Goal: Task Accomplishment & Management: Use online tool/utility

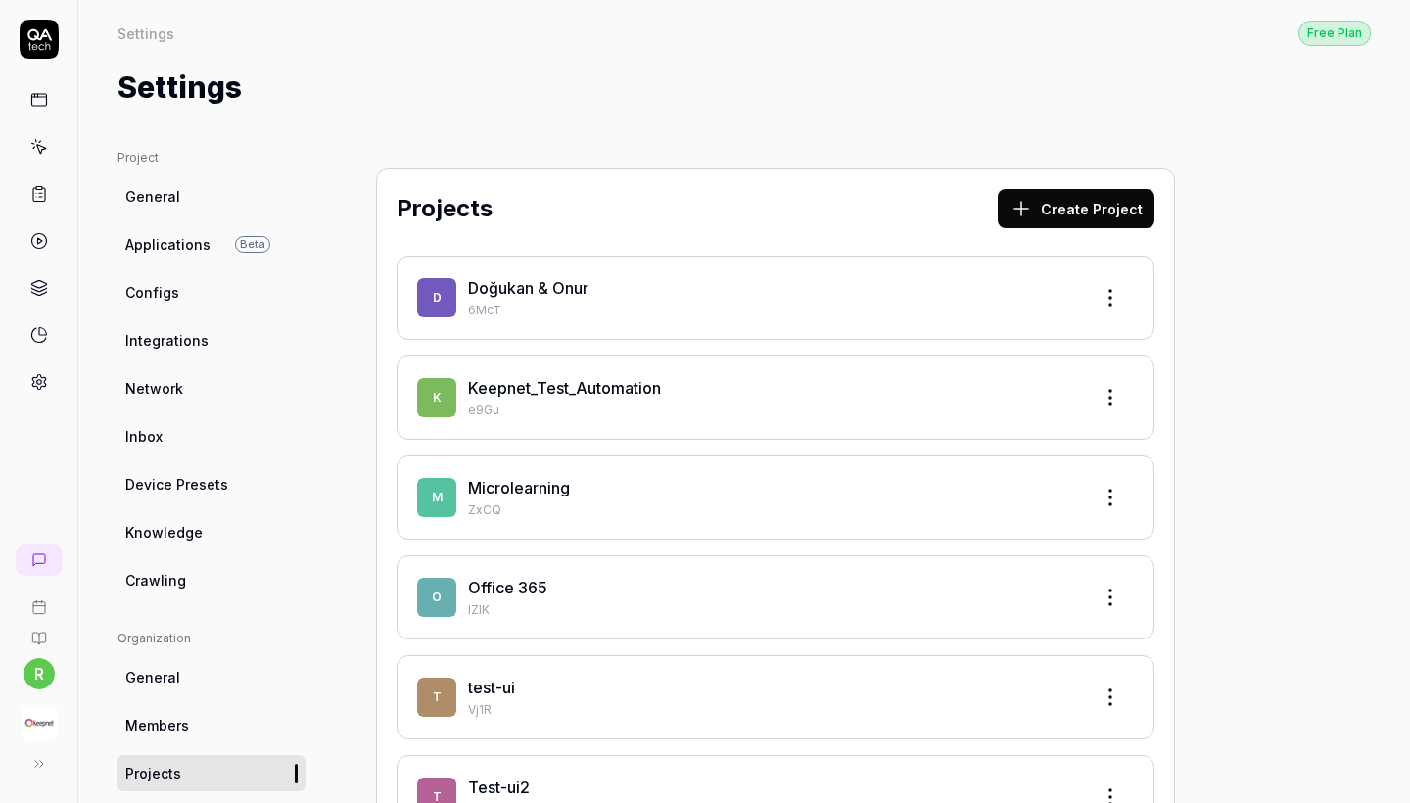
click at [660, 386] on link "Keepnet_Test_Automation" at bounding box center [564, 388] width 193 height 20
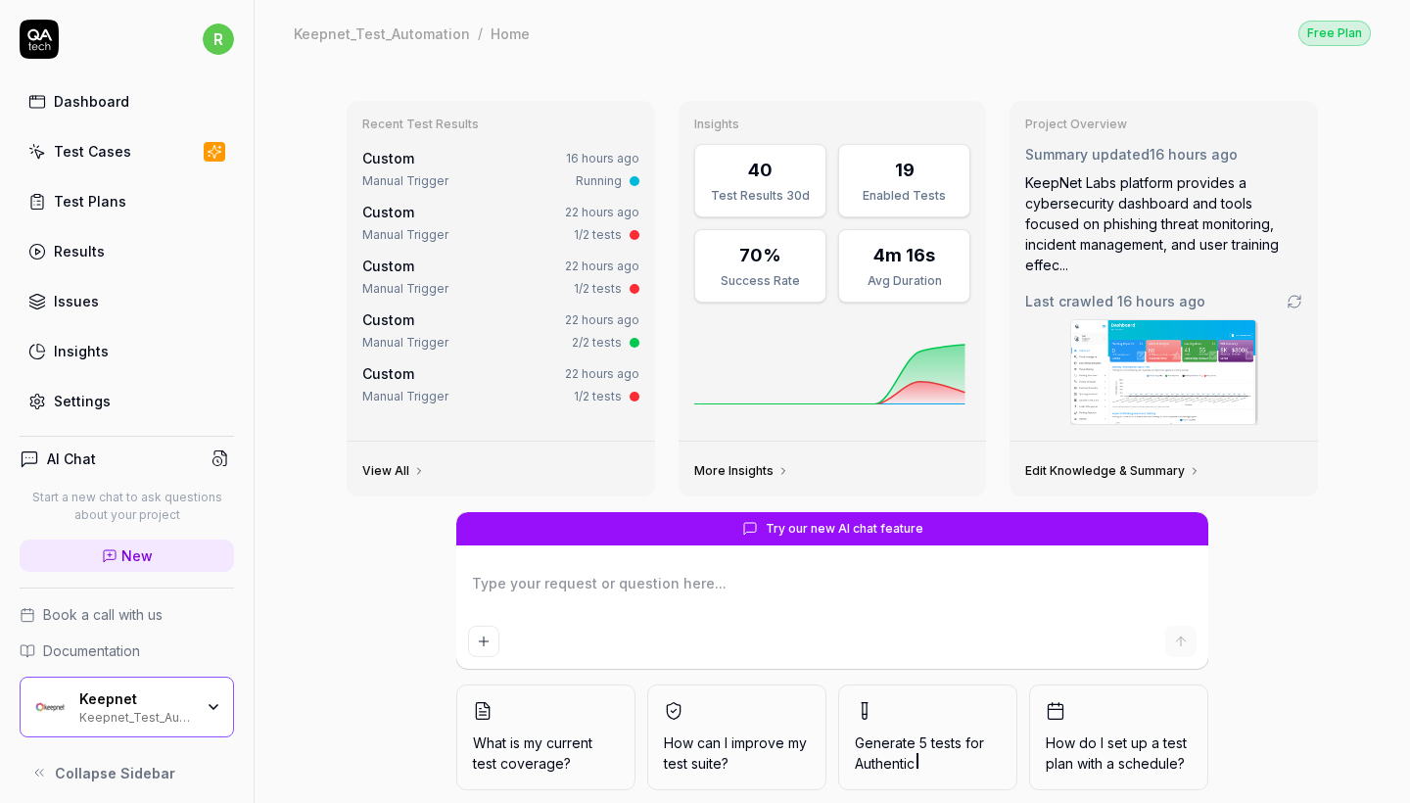
click at [208, 150] on icon at bounding box center [215, 152] width 18 height 16
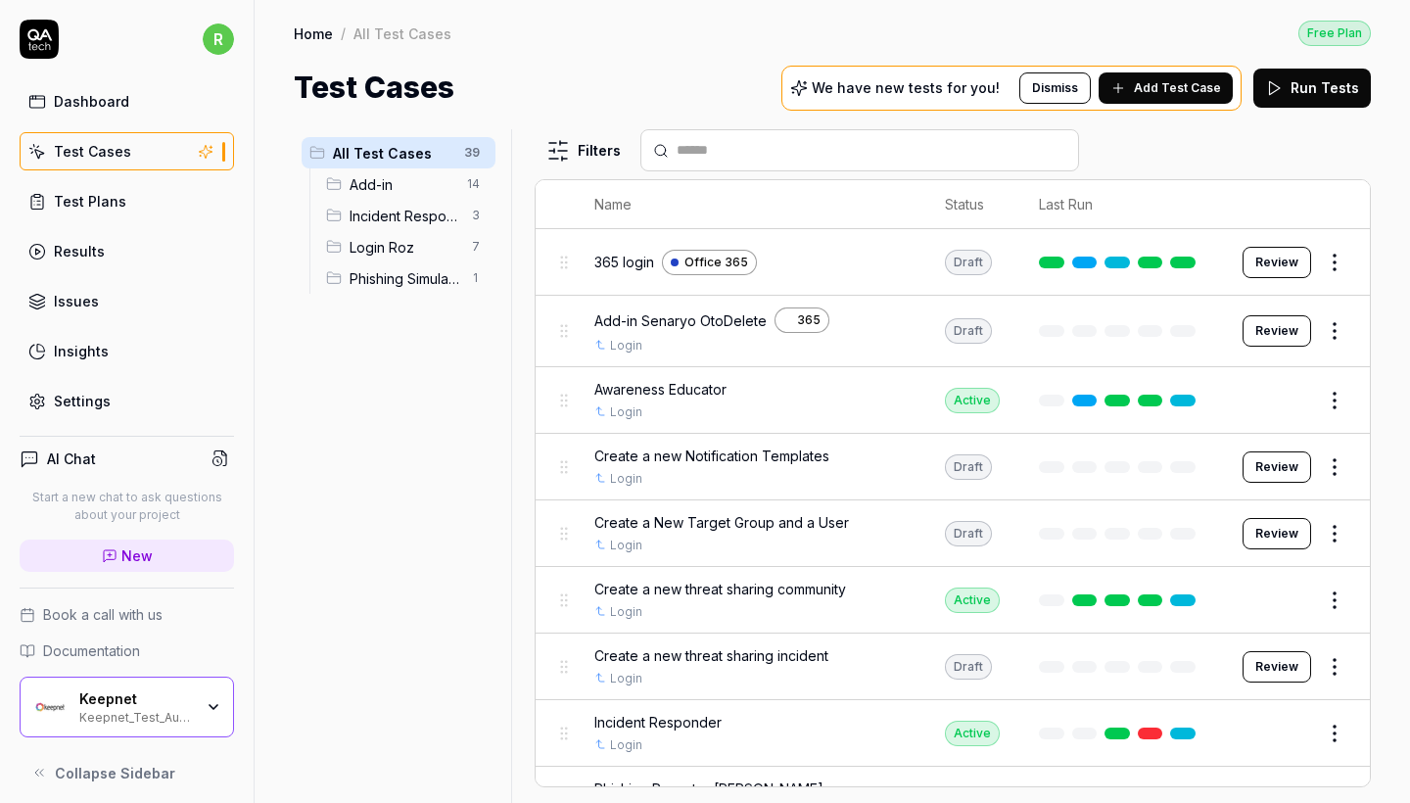
click at [424, 217] on span "Incident Responder" at bounding box center [405, 216] width 111 height 21
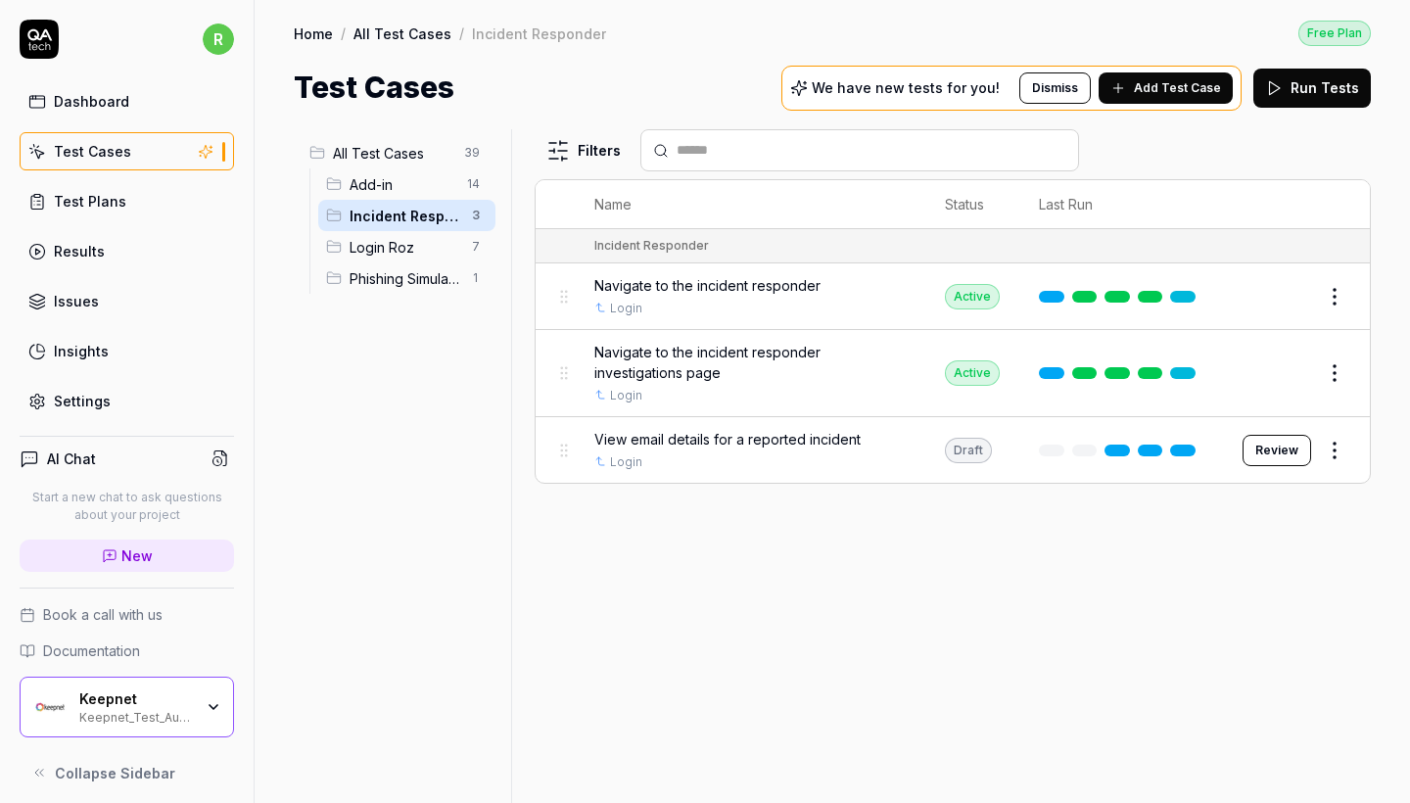
click at [414, 185] on span "Add-in" at bounding box center [403, 184] width 106 height 21
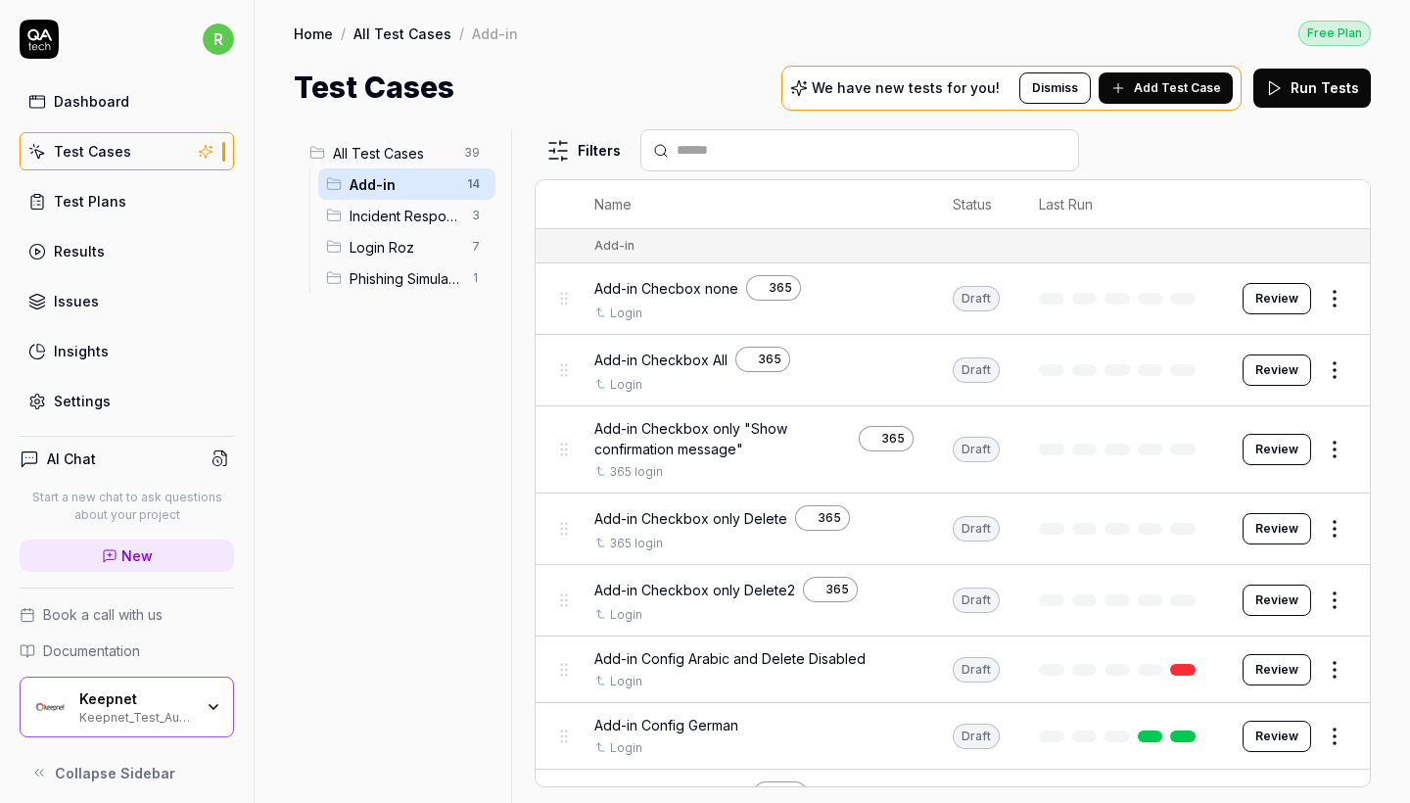
click at [1302, 294] on button "Review" at bounding box center [1277, 298] width 69 height 31
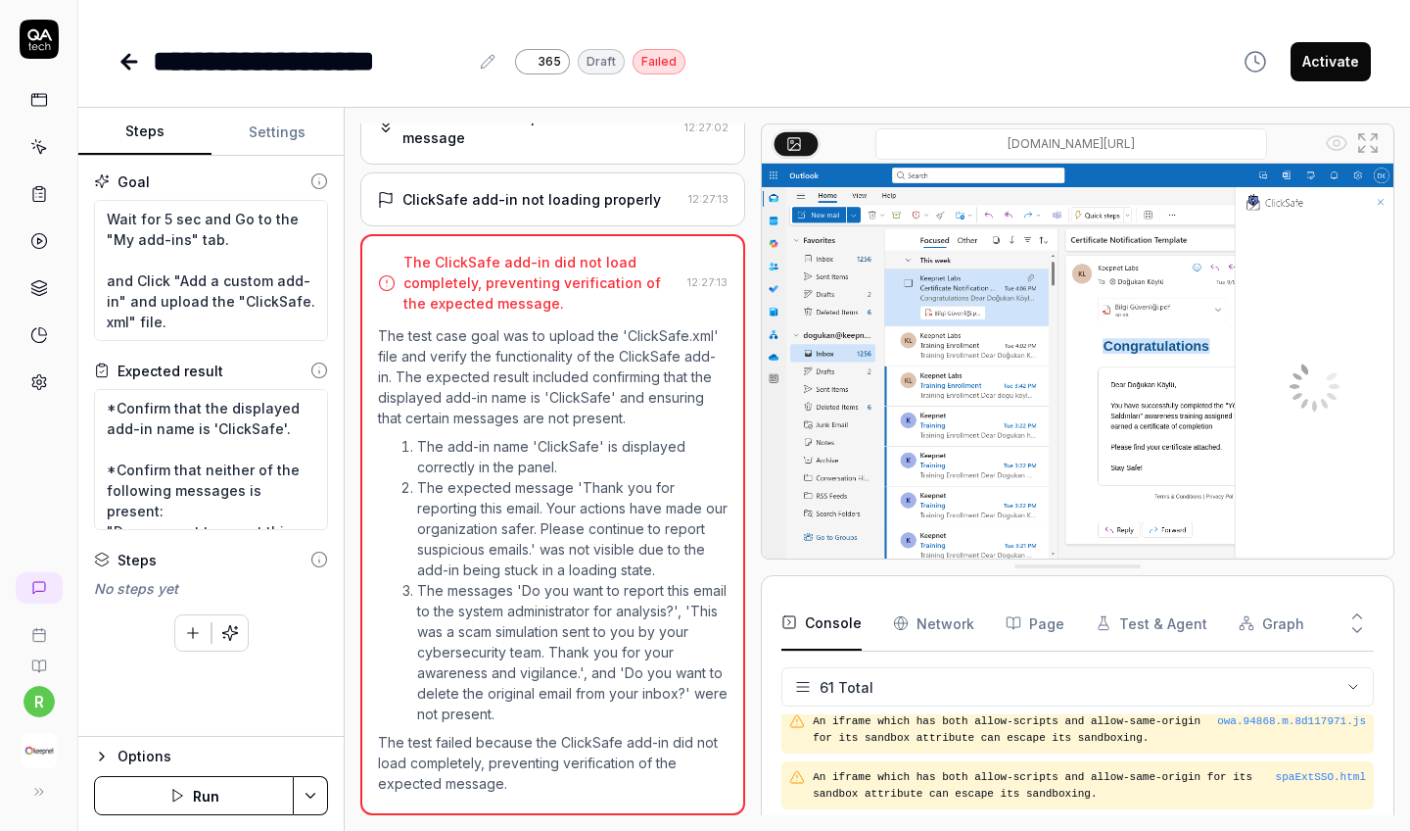
scroll to position [2178, 0]
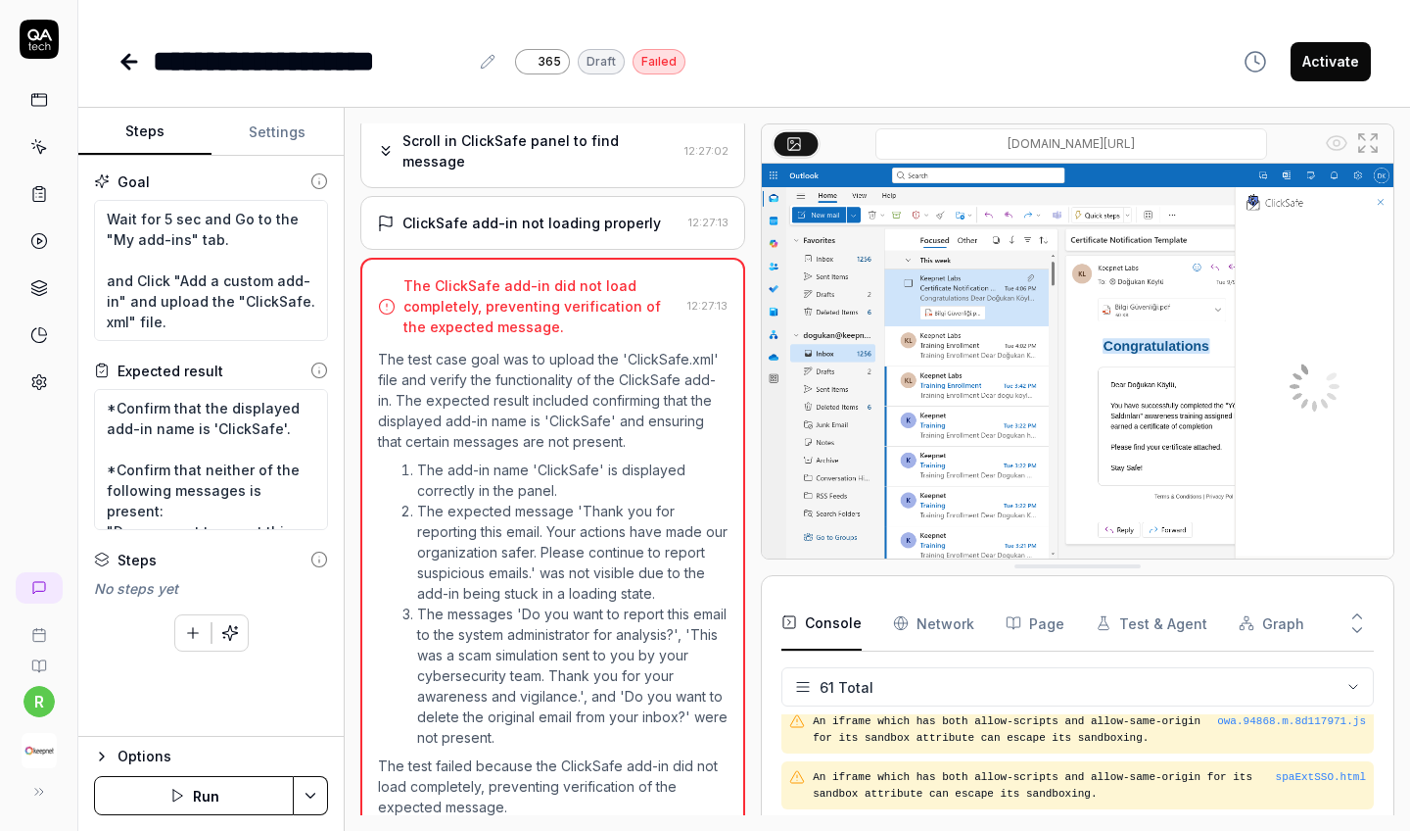
click at [131, 73] on link at bounding box center [131, 61] width 27 height 39
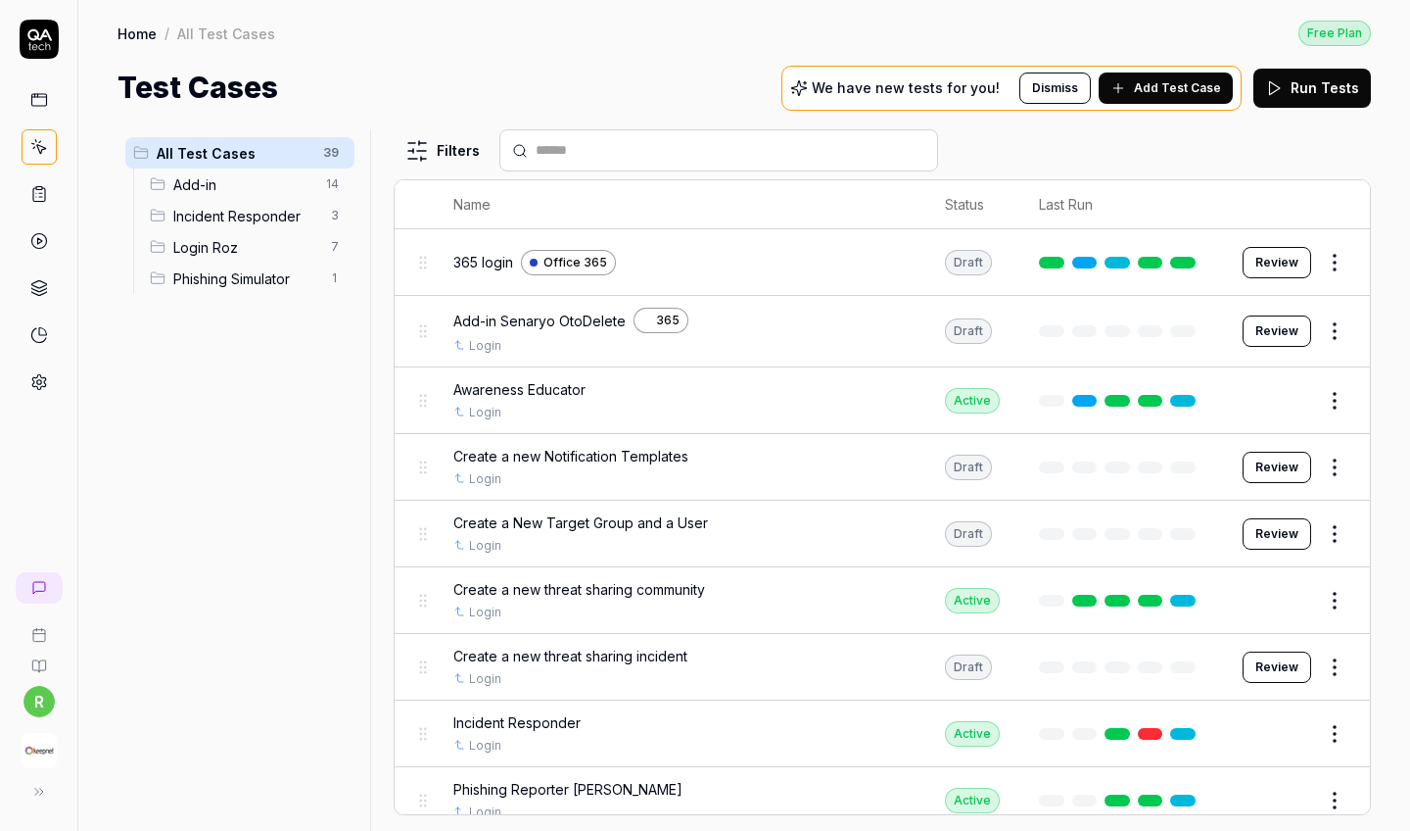
click at [282, 226] on div "Incident Responder 3" at bounding box center [248, 215] width 213 height 31
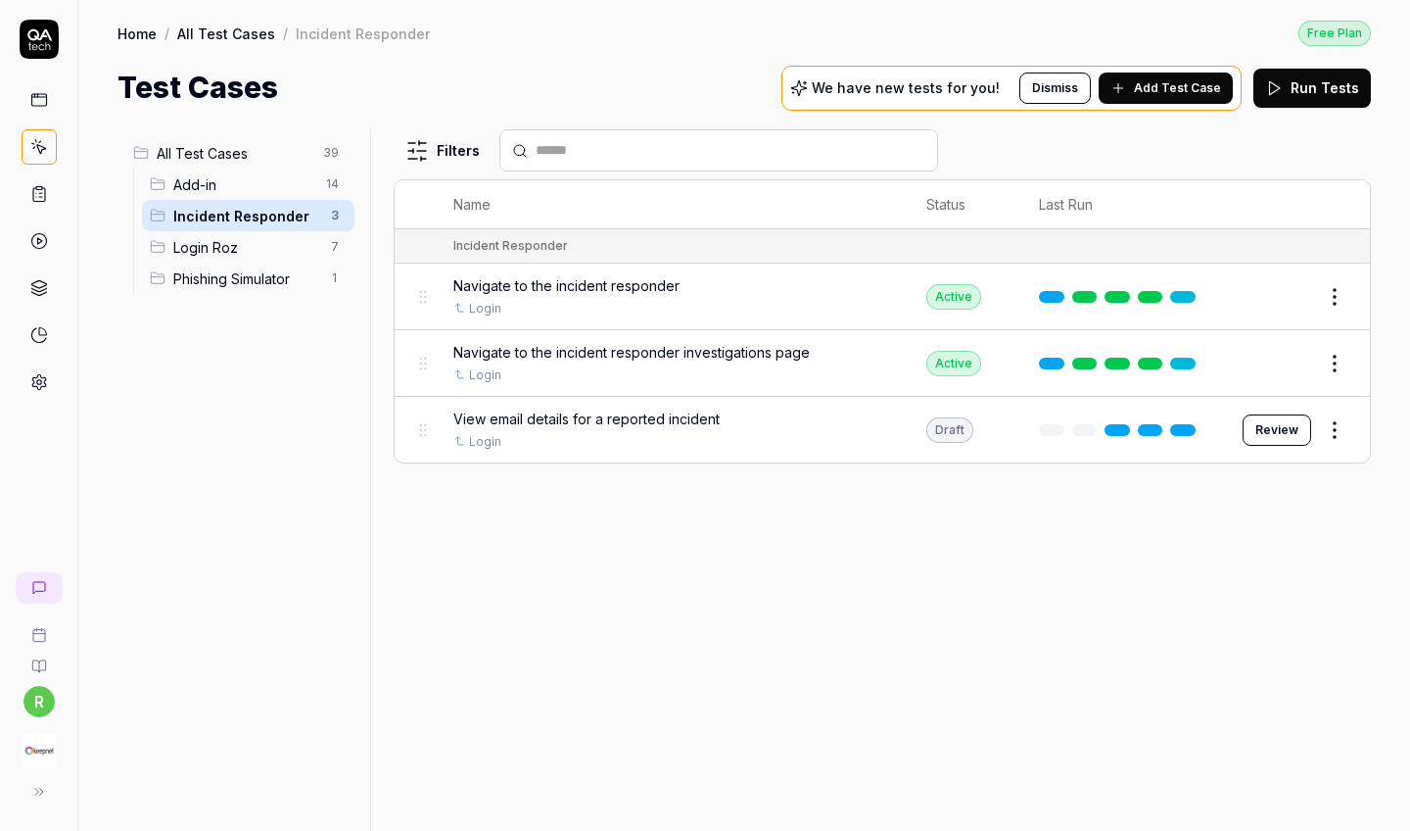
click at [264, 181] on span "Add-in" at bounding box center [243, 184] width 141 height 21
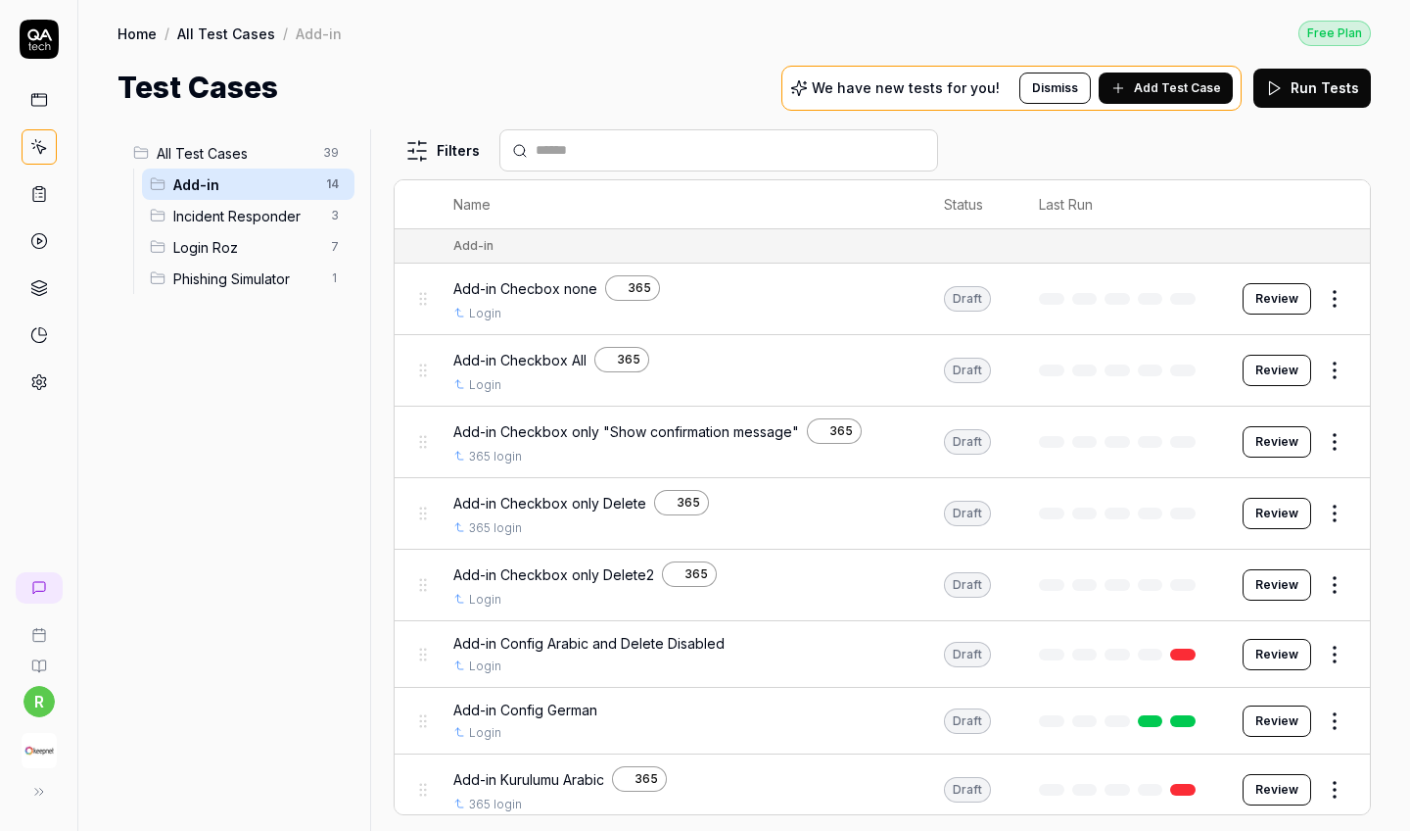
click at [296, 165] on div "All Test Cases 39" at bounding box center [239, 152] width 229 height 31
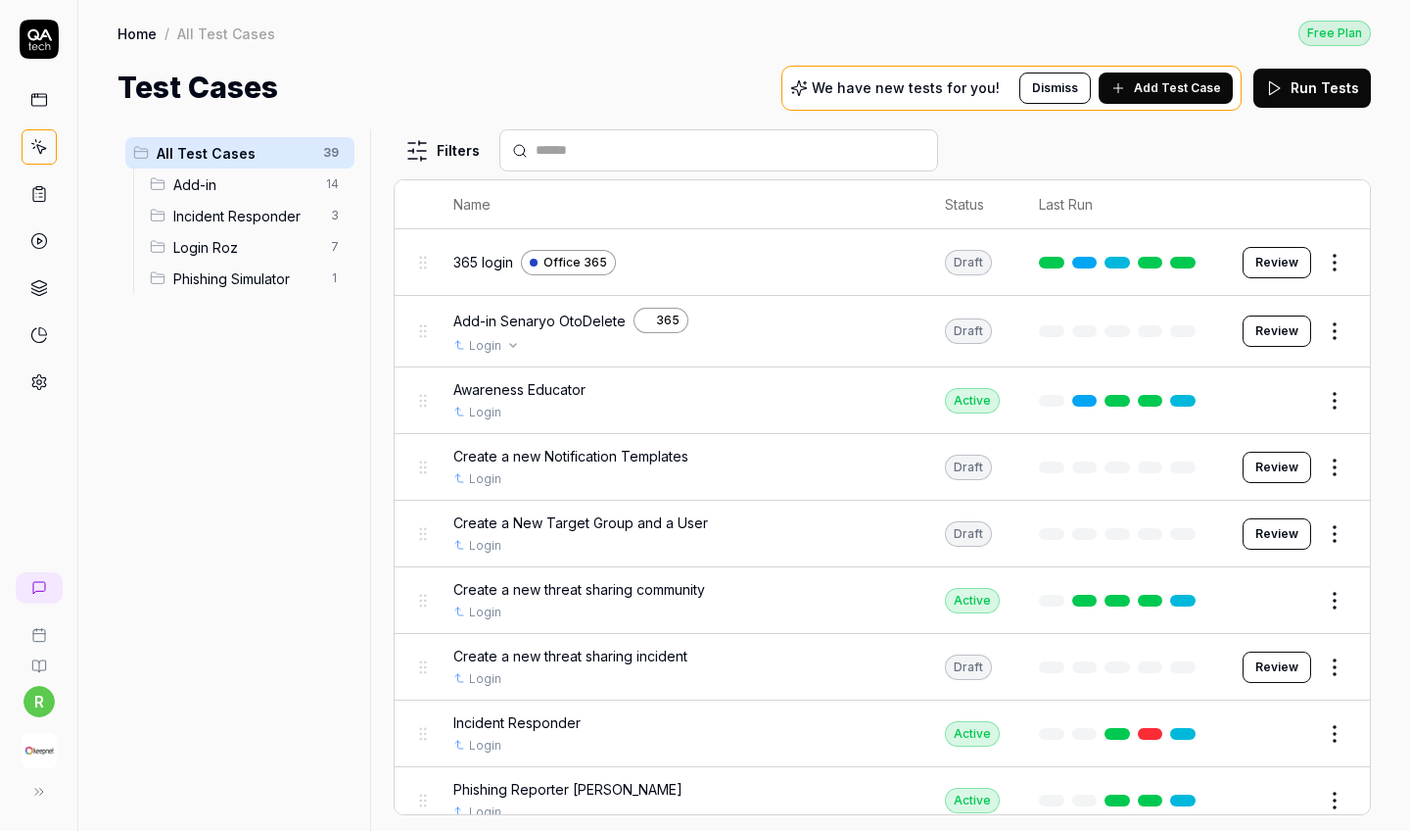
click at [537, 337] on div "Login" at bounding box center [679, 346] width 452 height 18
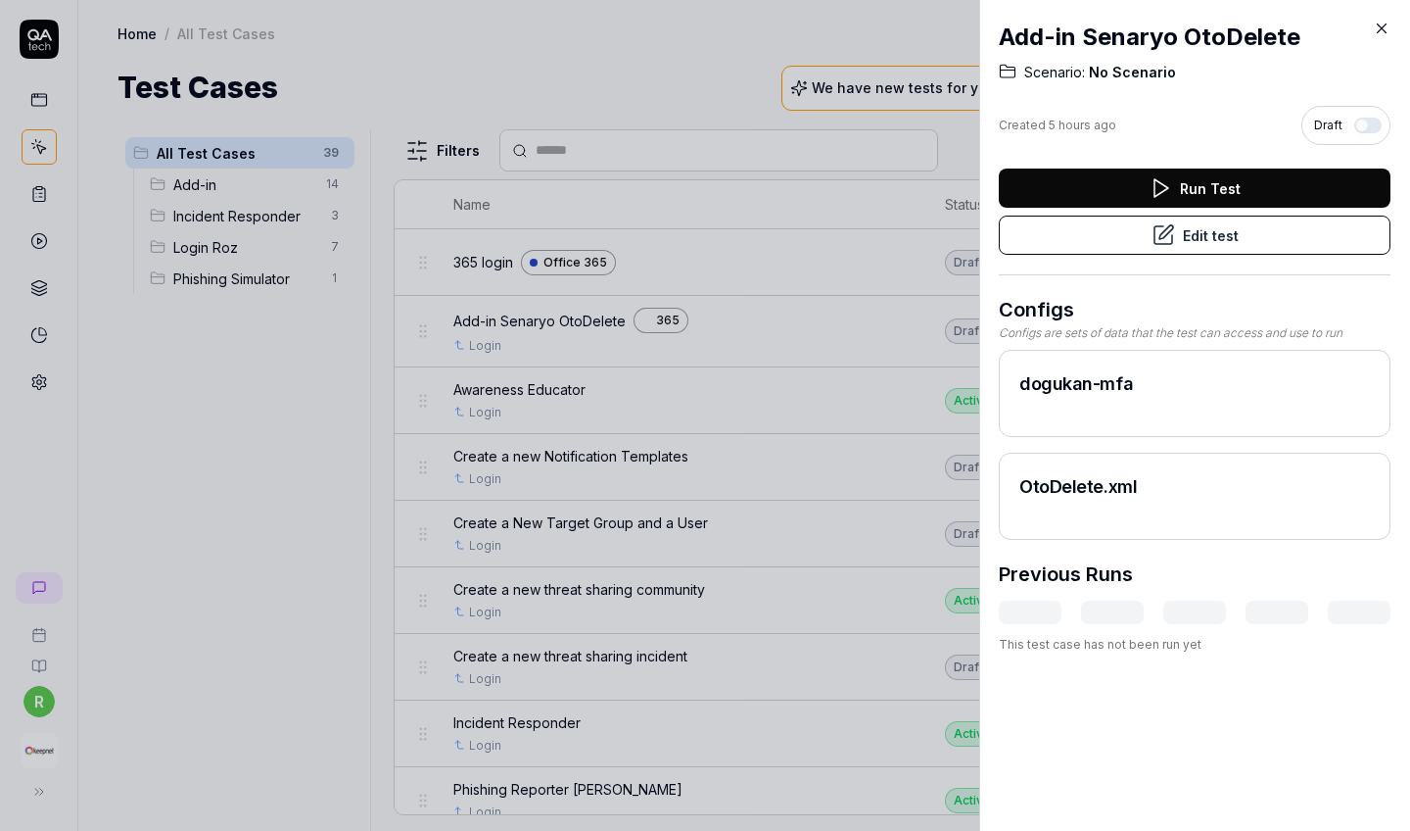
click at [1216, 235] on button "Edit test" at bounding box center [1195, 234] width 392 height 39
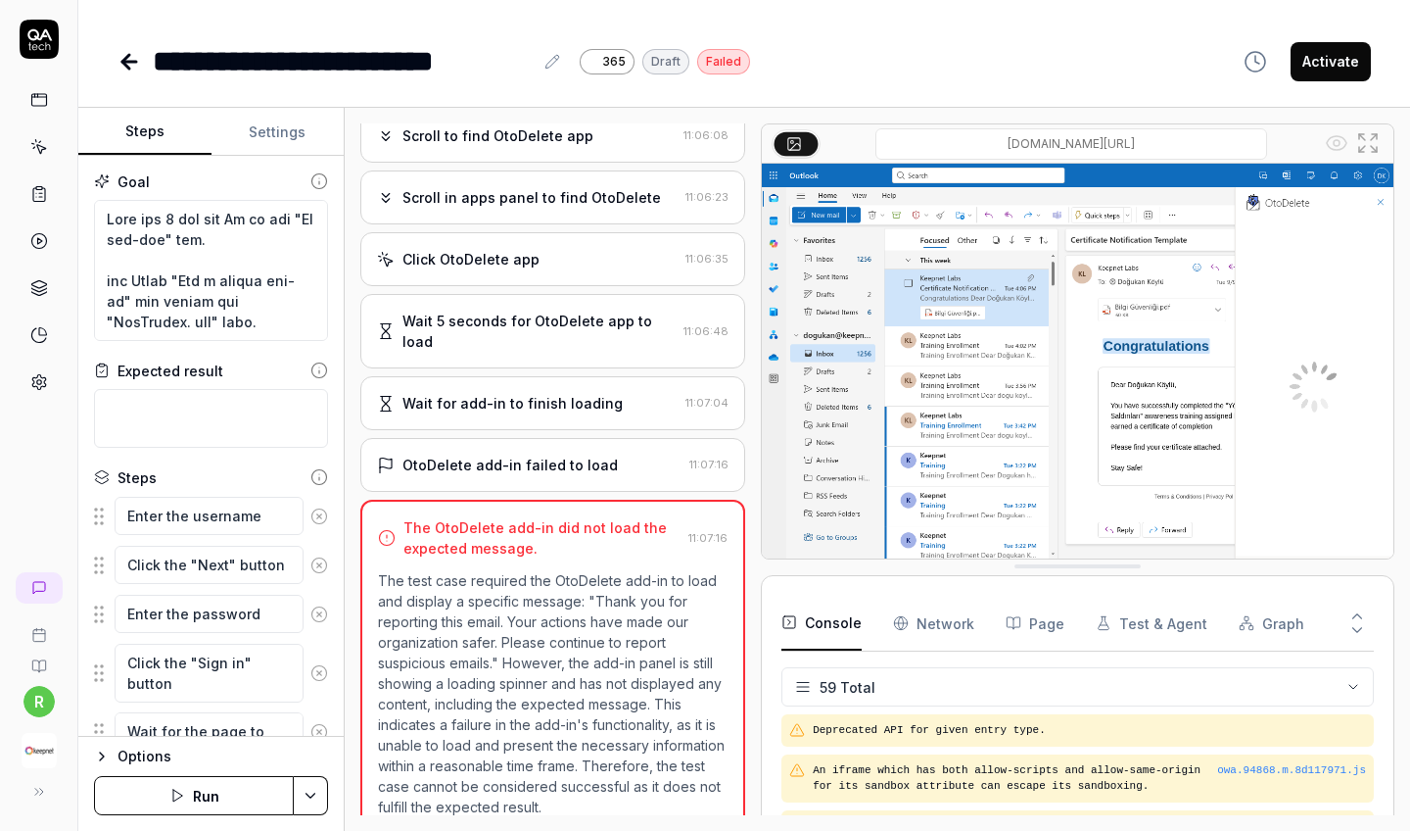
scroll to position [2685, 0]
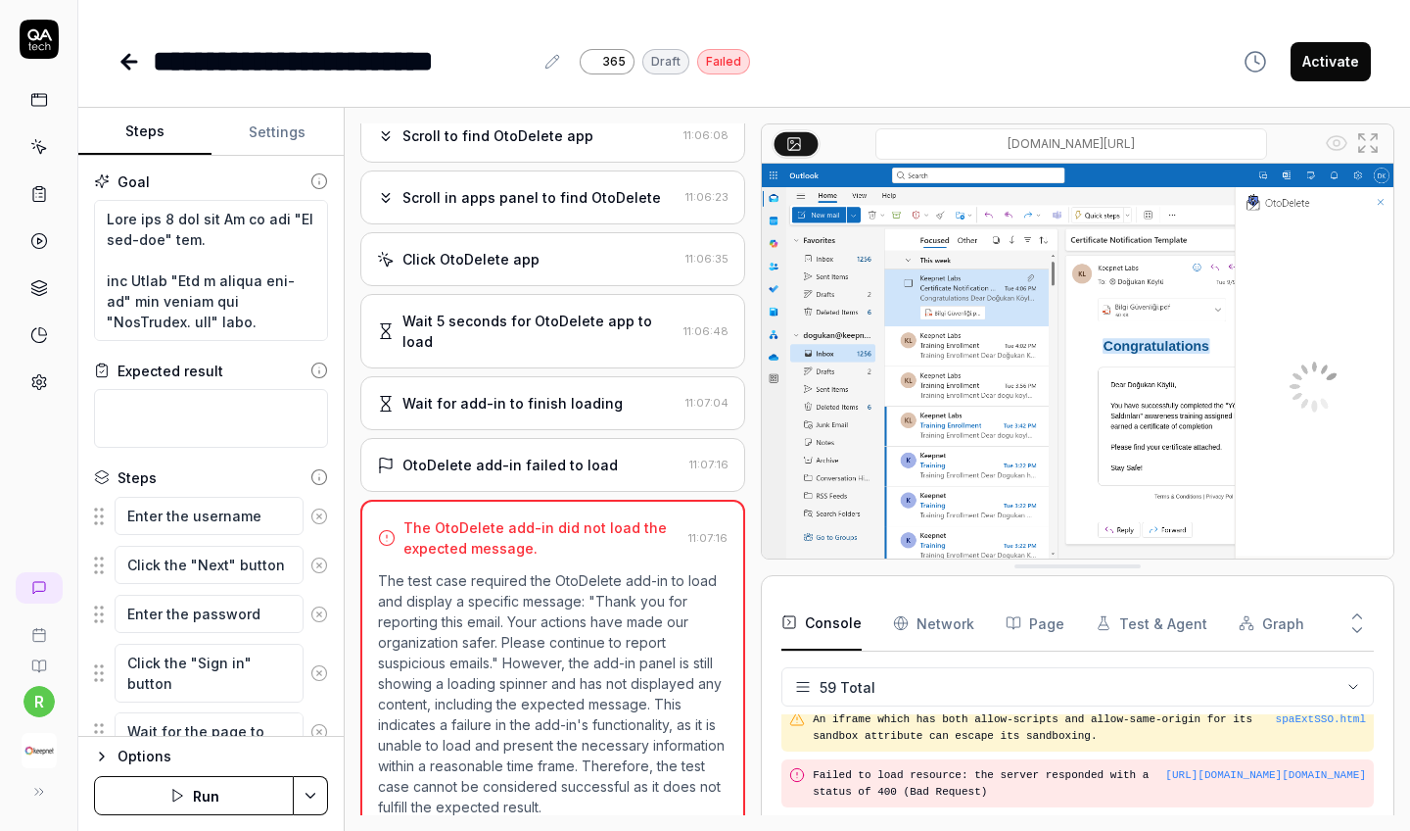
type textarea "*"
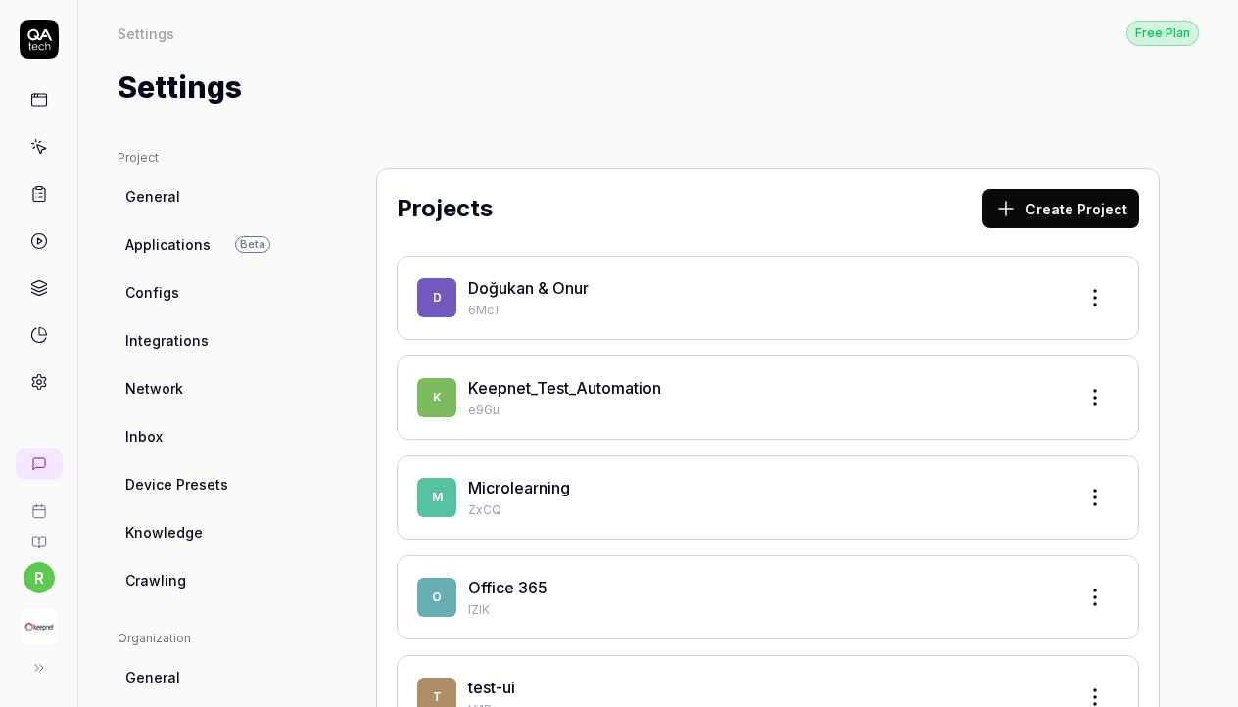
click at [626, 397] on link "Keepnet_Test_Automation" at bounding box center [564, 388] width 193 height 20
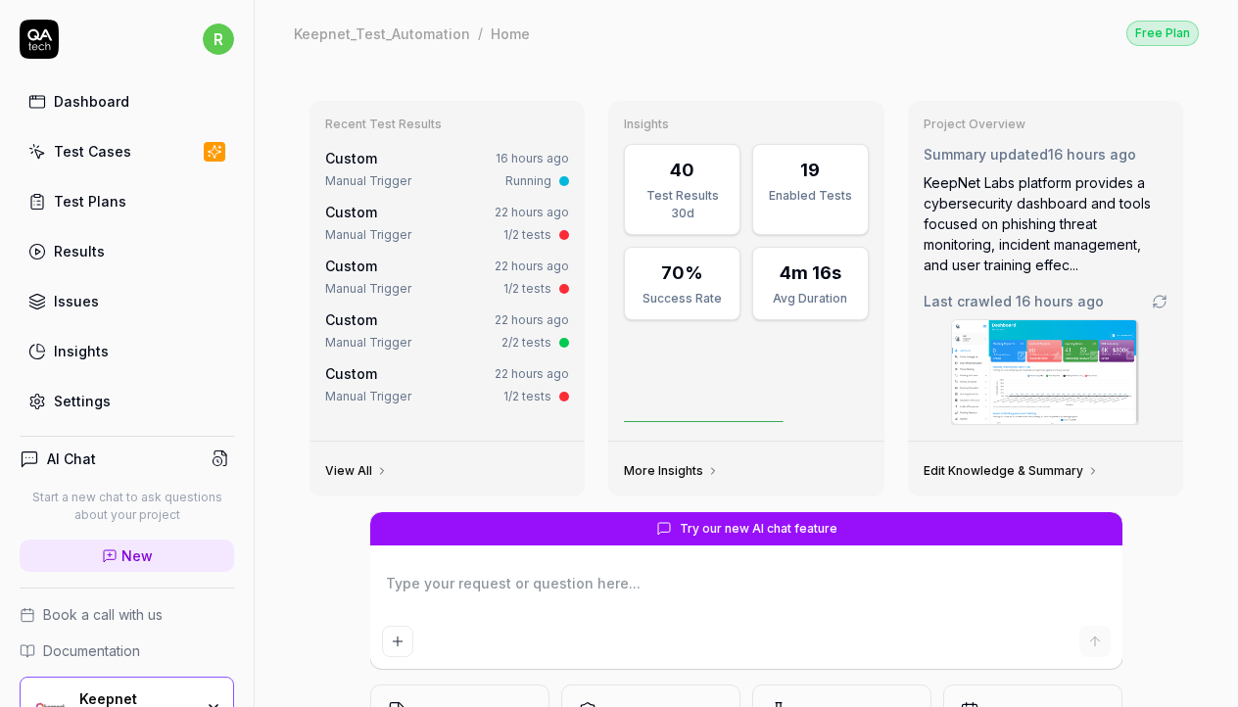
click at [138, 160] on link "Test Cases" at bounding box center [127, 151] width 214 height 38
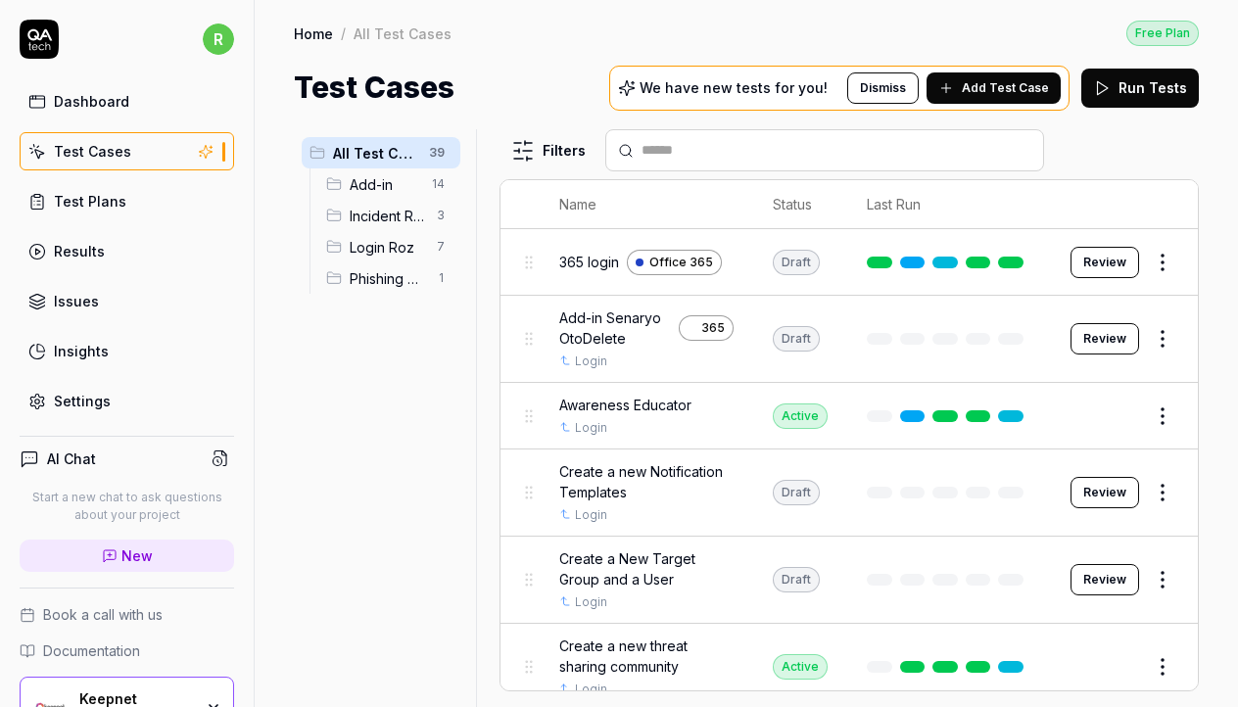
click at [404, 187] on span "Add-in" at bounding box center [385, 184] width 71 height 21
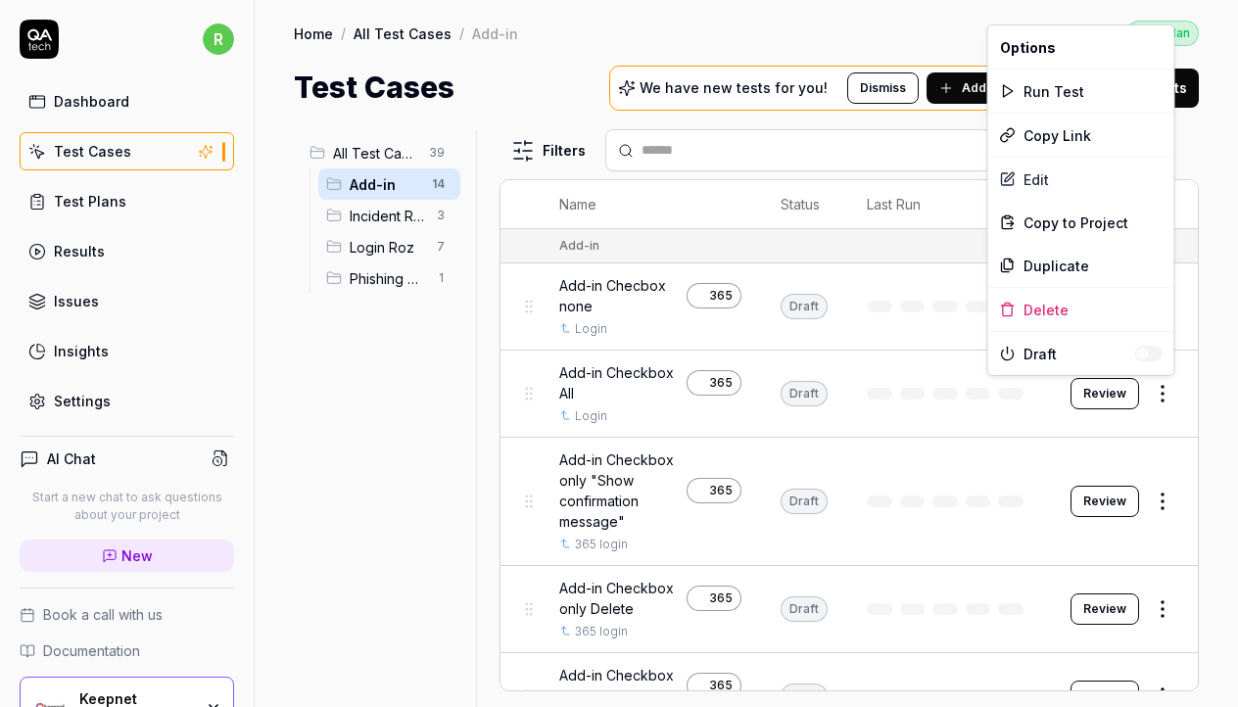
click at [1157, 400] on html "r Dashboard Test Cases Test Plans Results Issues Insights Settings AI Chat Star…" at bounding box center [619, 353] width 1238 height 707
click at [1044, 66] on div "Options" at bounding box center [1081, 46] width 186 height 43
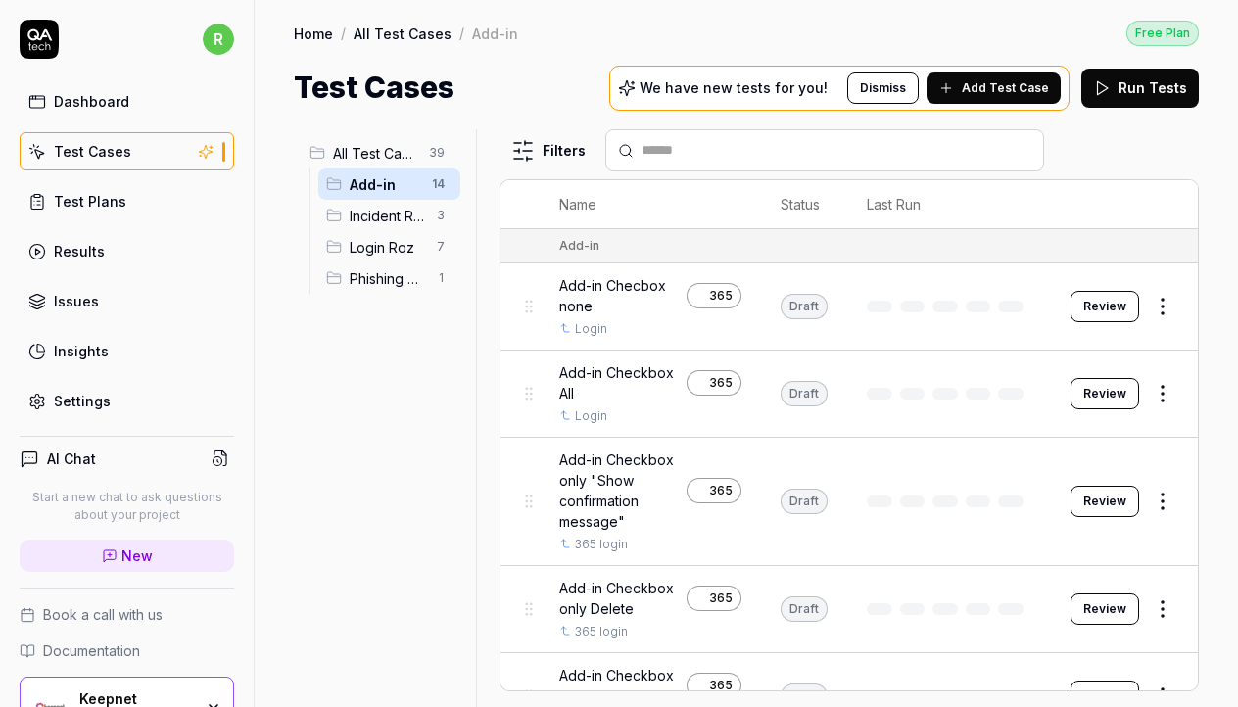
click at [1044, 86] on span "Add Test Case" at bounding box center [1005, 88] width 87 height 18
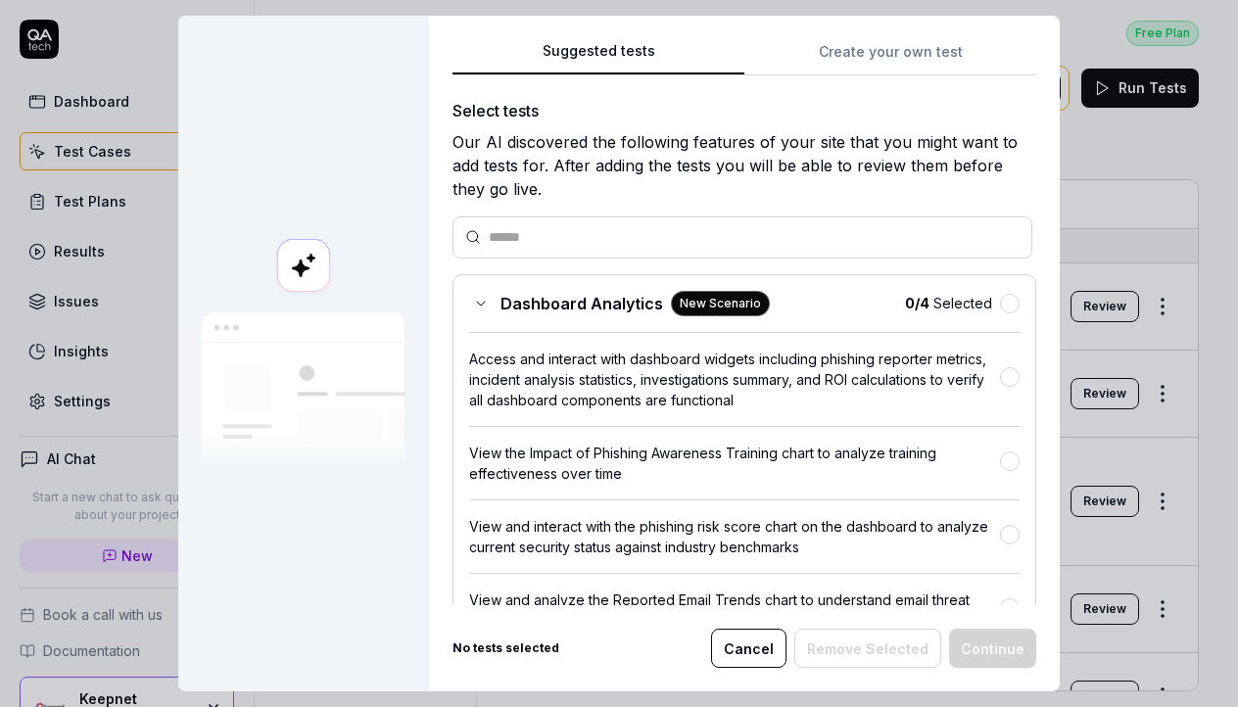
click at [763, 653] on button "Cancel" at bounding box center [748, 648] width 75 height 39
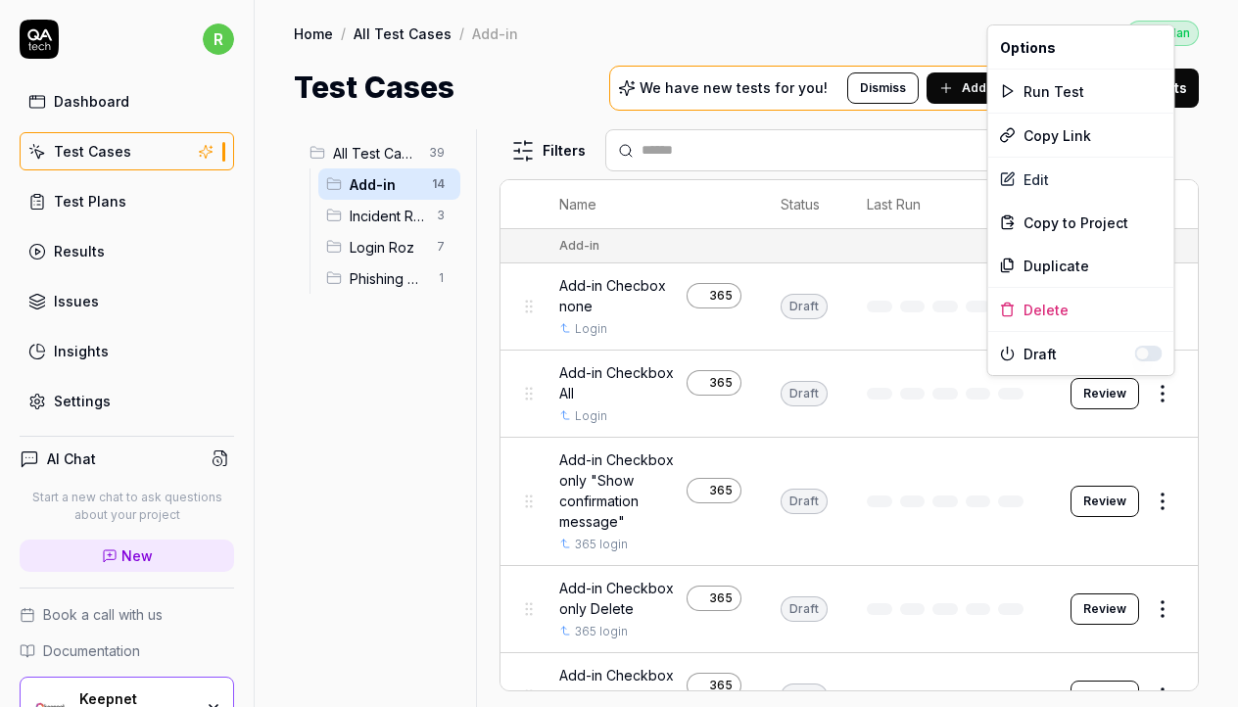
click at [1154, 400] on html "r Dashboard Test Cases Test Plans Results Issues Insights Settings AI Chat Star…" at bounding box center [619, 353] width 1238 height 707
click at [1059, 102] on div "Run Test" at bounding box center [1081, 91] width 186 height 43
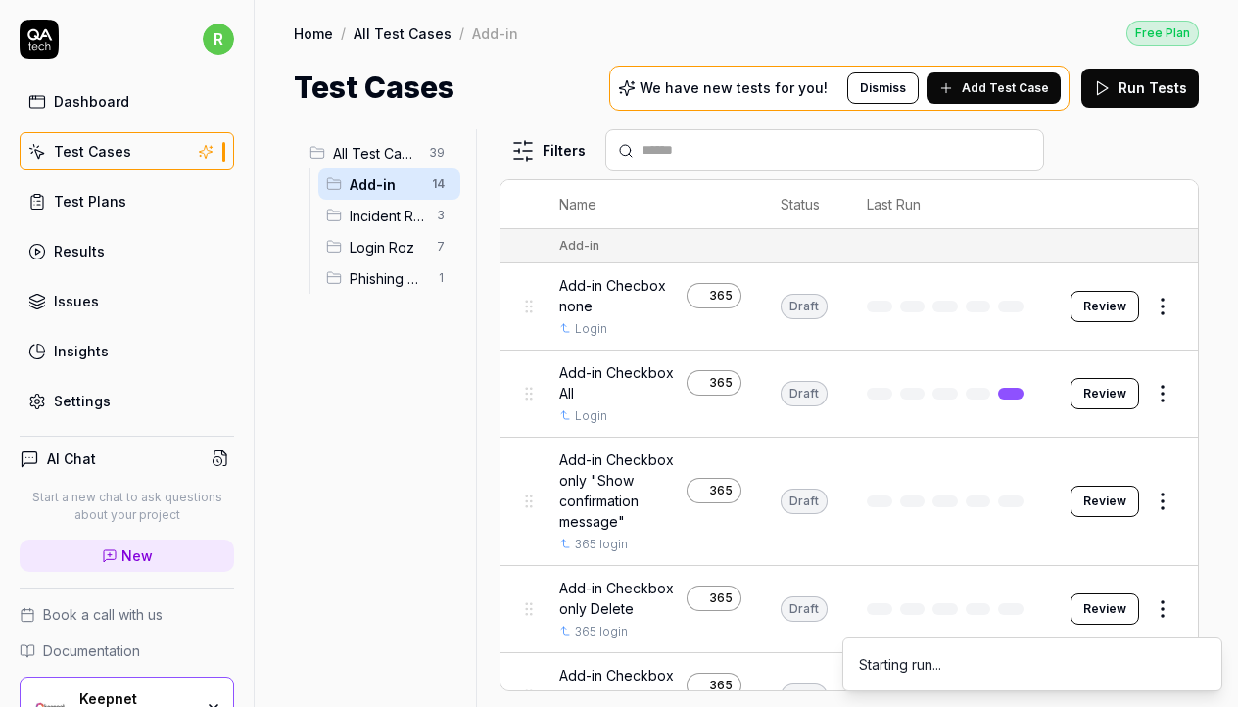
scroll to position [32, 0]
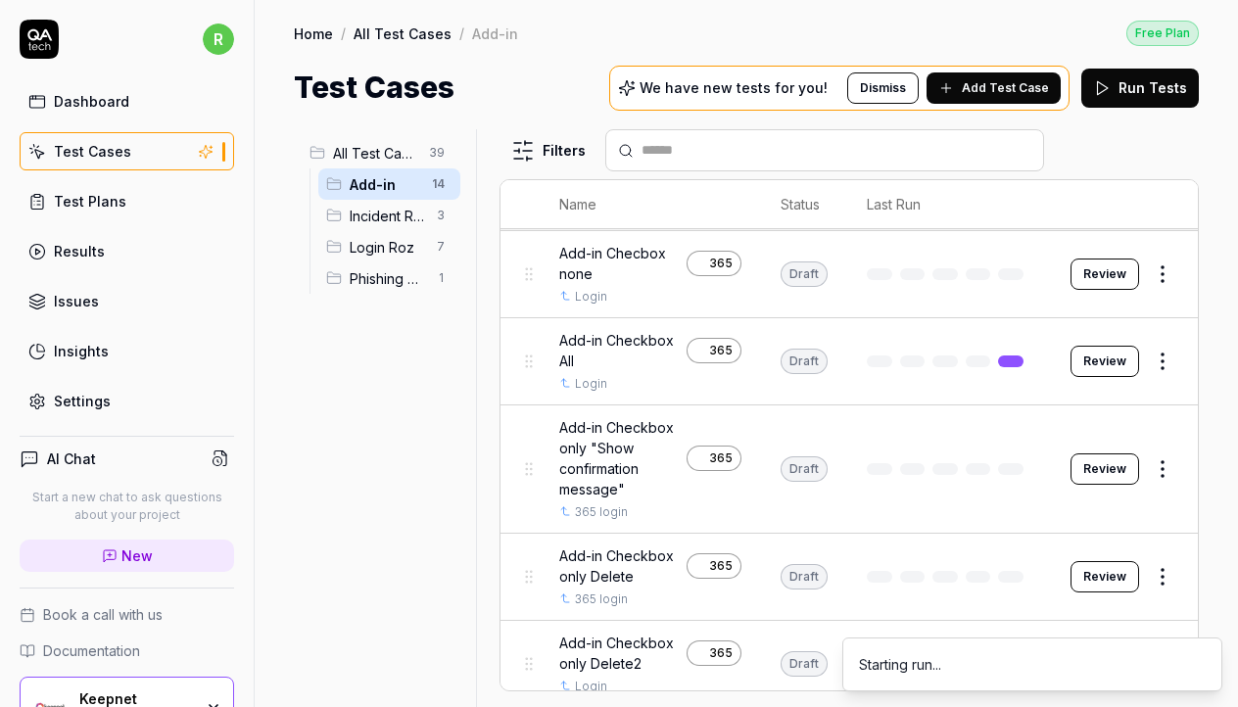
click at [1113, 458] on button "Review" at bounding box center [1105, 468] width 69 height 31
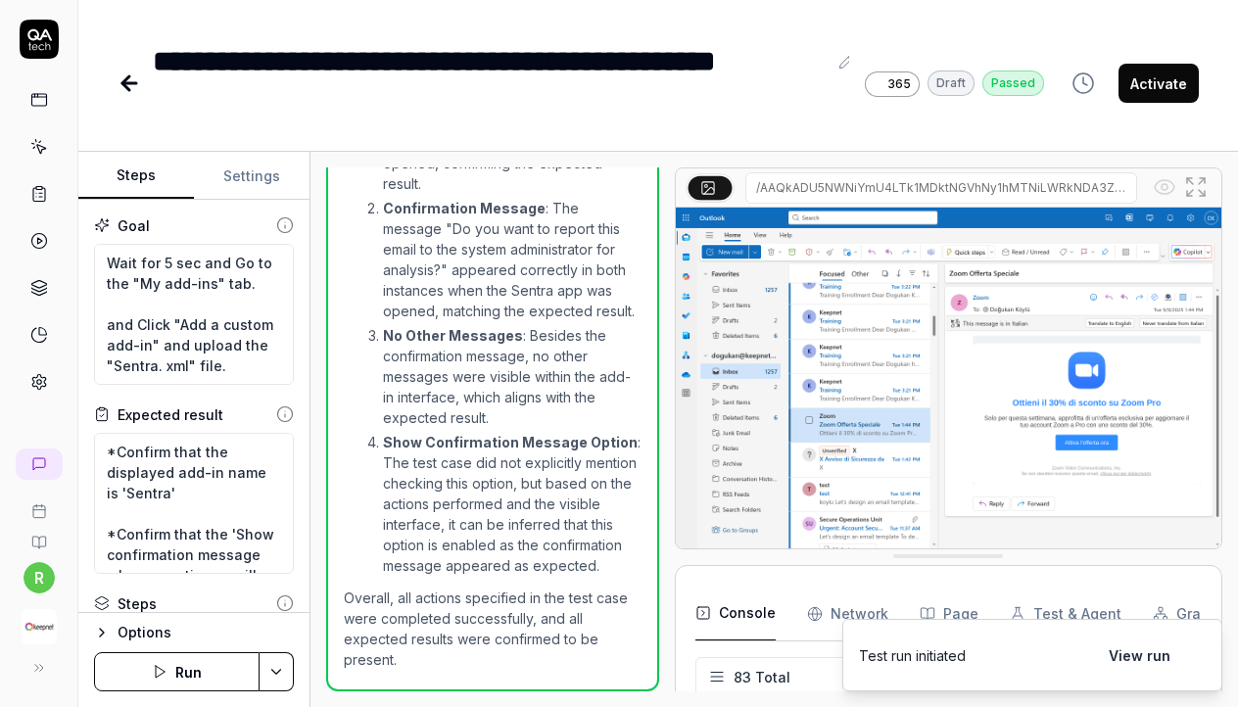
scroll to position [3891, 0]
click at [118, 72] on icon at bounding box center [130, 83] width 24 height 24
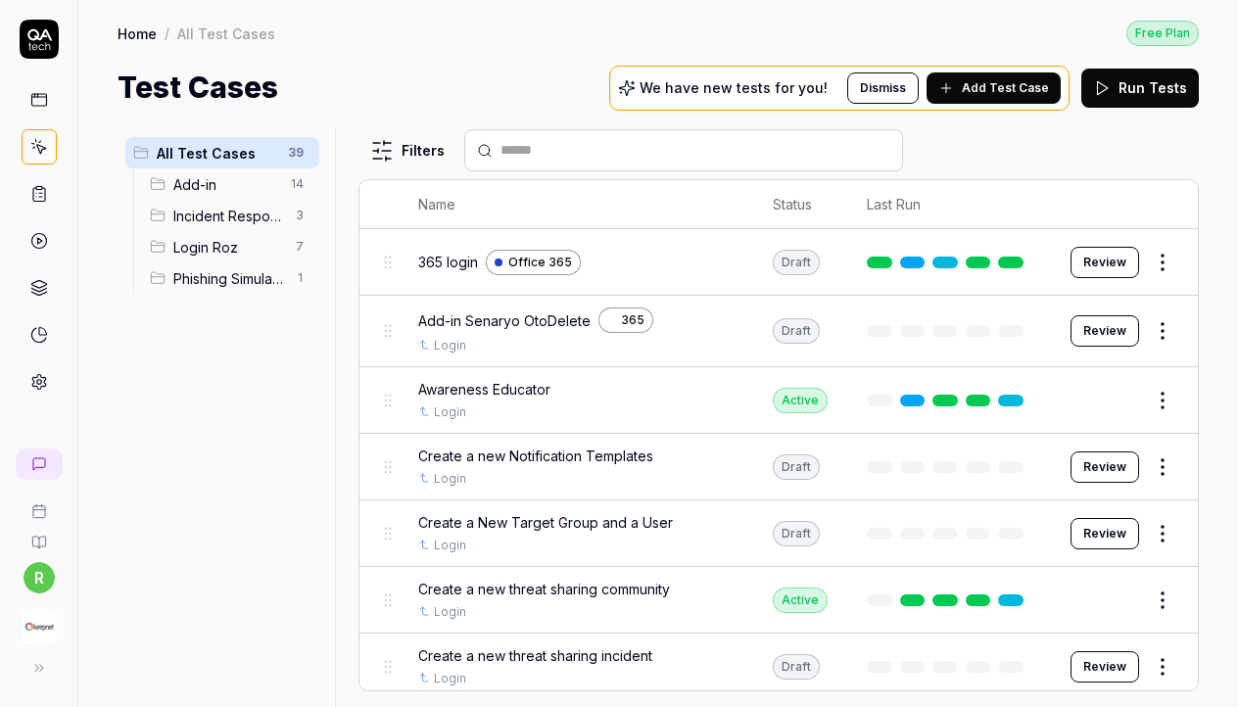
click at [239, 187] on span "Add-in" at bounding box center [226, 184] width 106 height 21
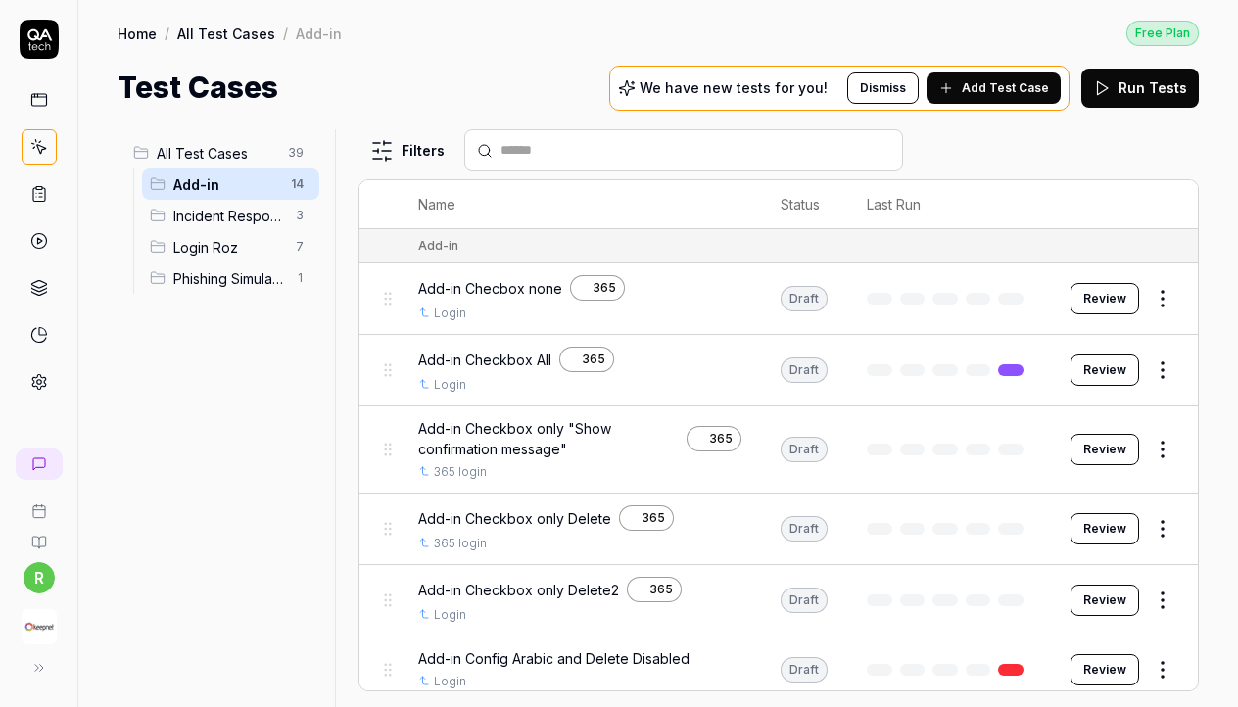
click at [1114, 371] on button "Review" at bounding box center [1105, 370] width 69 height 31
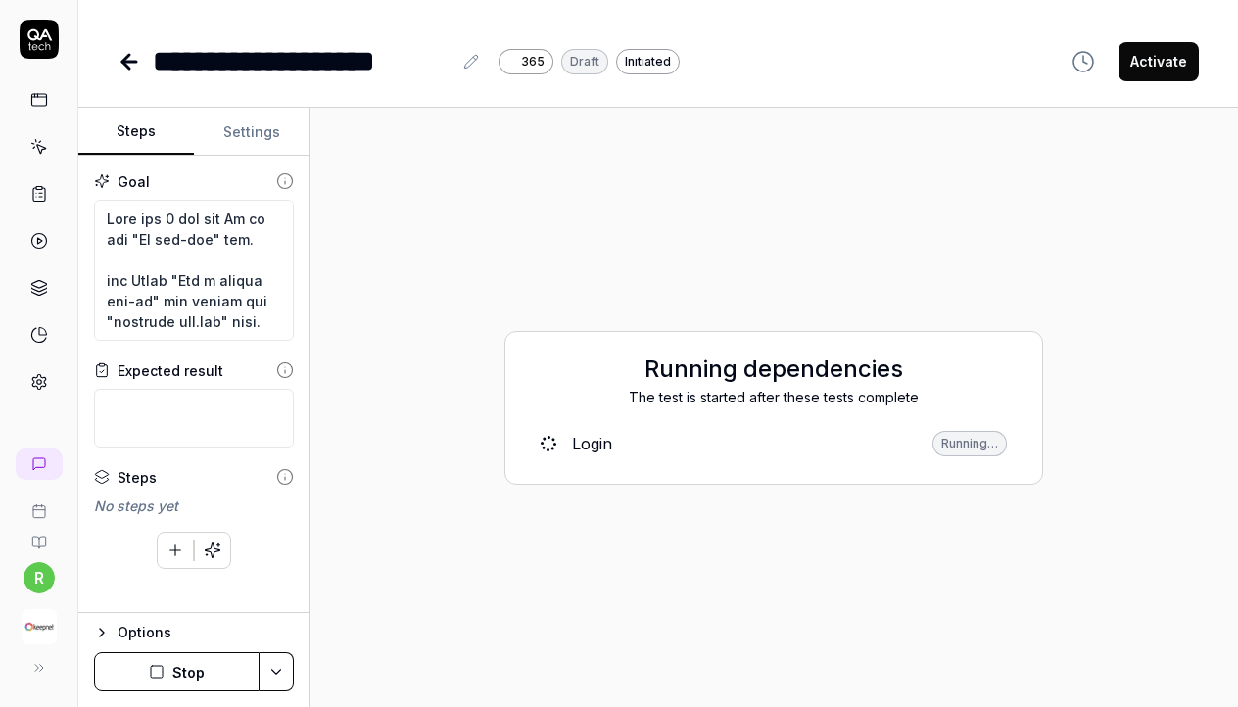
type textarea "*"
